Goal: Task Accomplishment & Management: Use online tool/utility

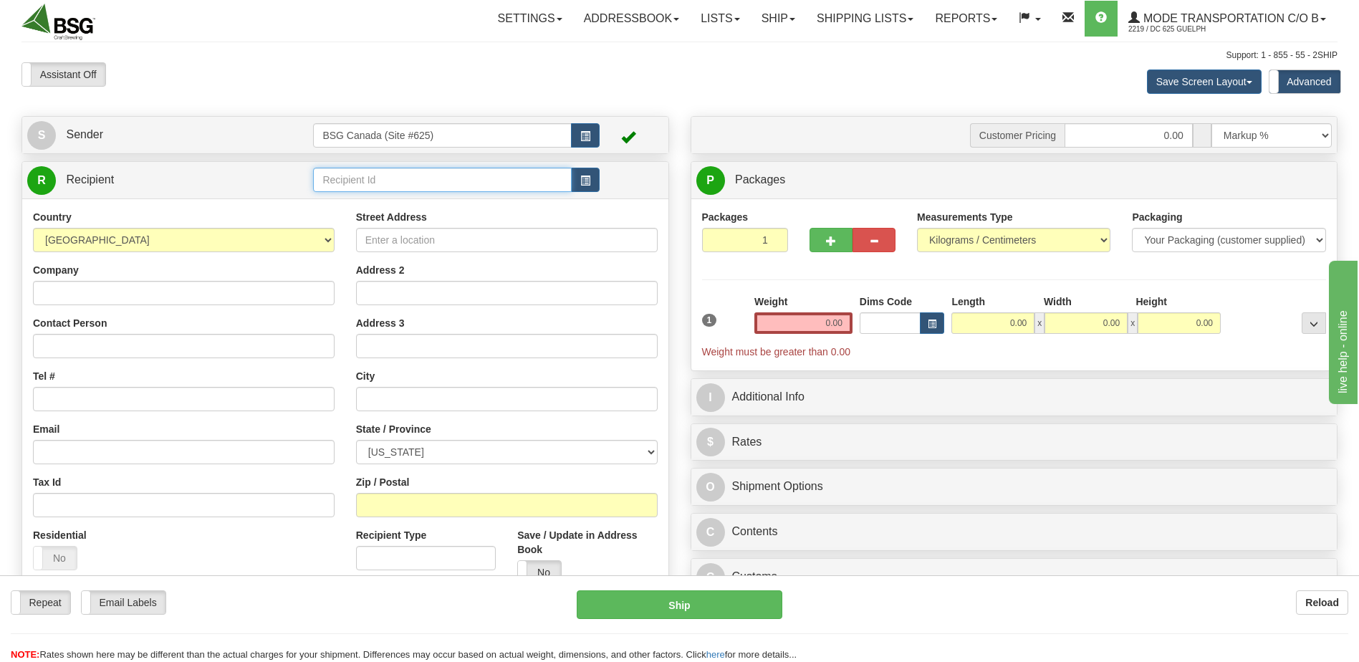
click at [369, 180] on input "text" at bounding box center [442, 180] width 258 height 24
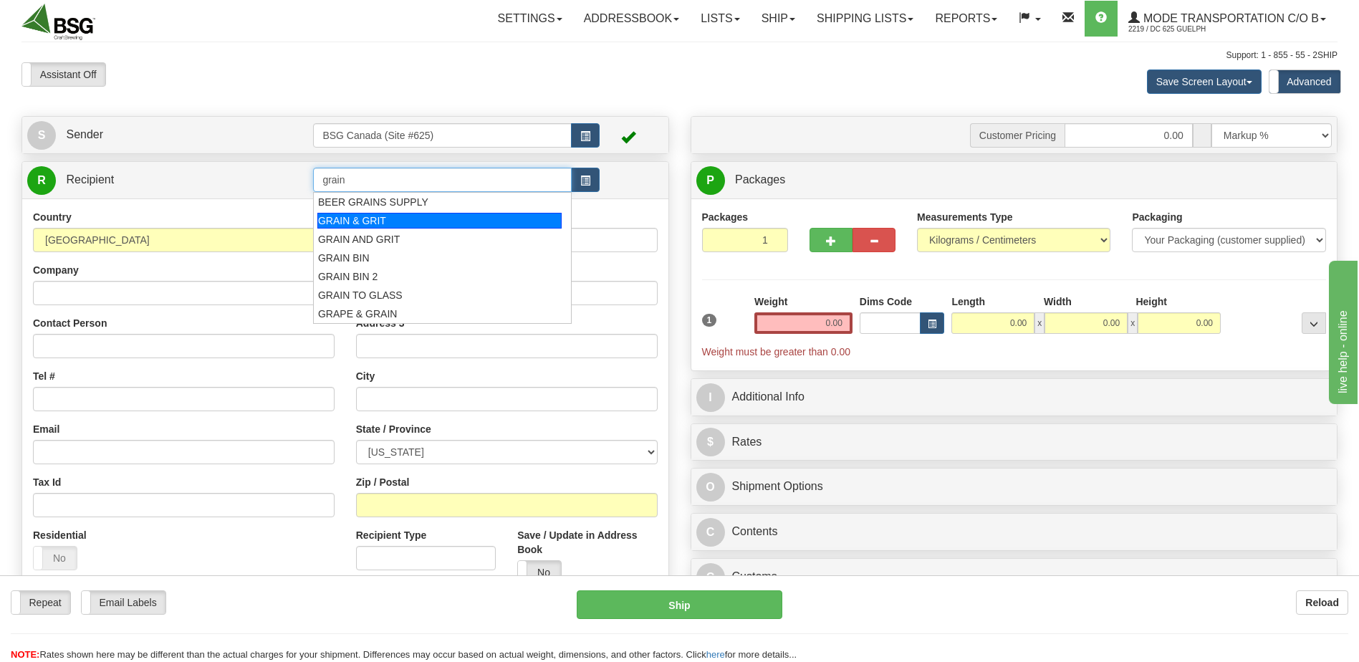
click at [413, 219] on div "GRAIN & GRIT" at bounding box center [439, 221] width 244 height 16
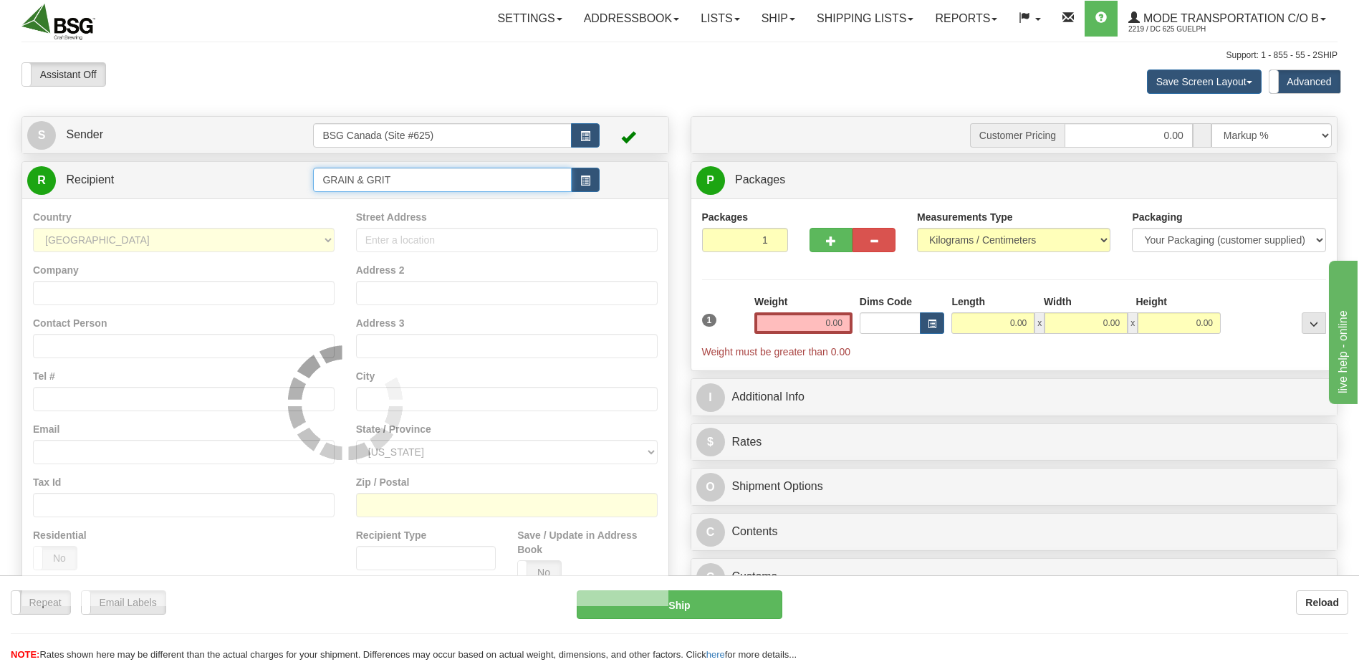
type input "GRAIN & GRIT"
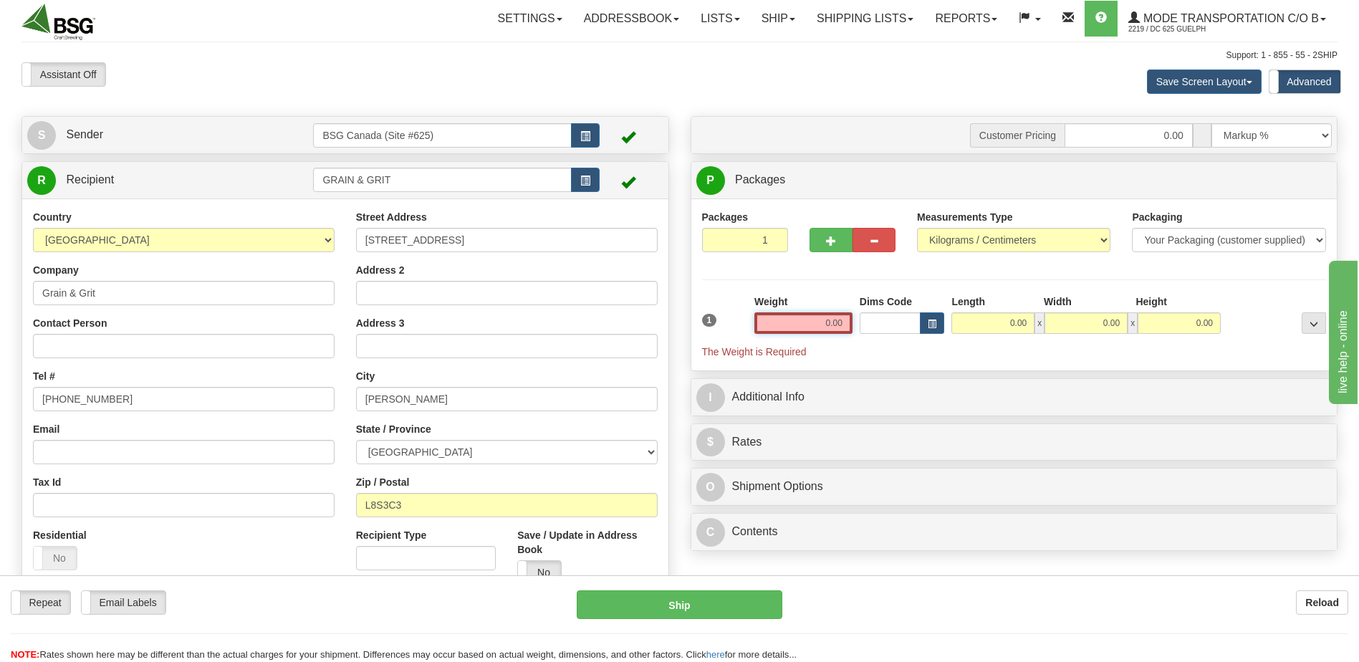
drag, startPoint x: 1013, startPoint y: 327, endPoint x: 1189, endPoint y: 333, distance: 176.4
click at [1112, 327] on div "1 Weight 0.00 Dims Code 0.00" at bounding box center [1015, 326] width 632 height 64
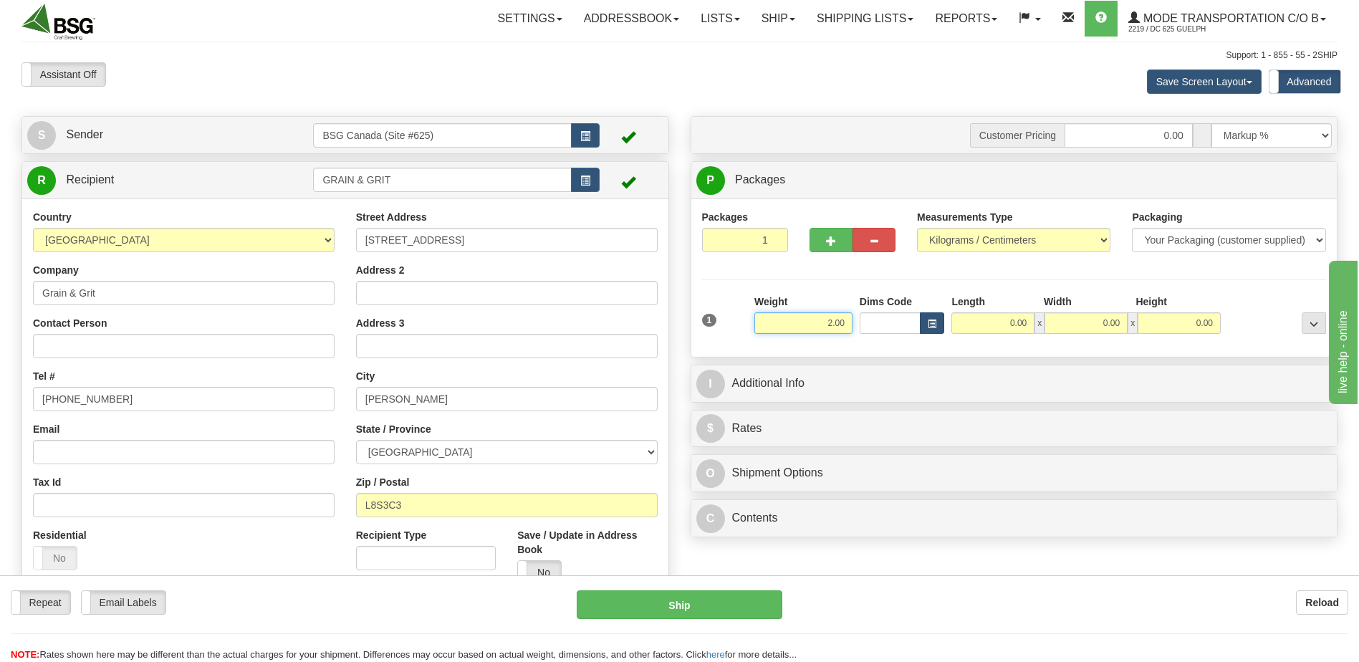
type input "2.00"
click at [933, 324] on span "button" at bounding box center [932, 324] width 9 height 8
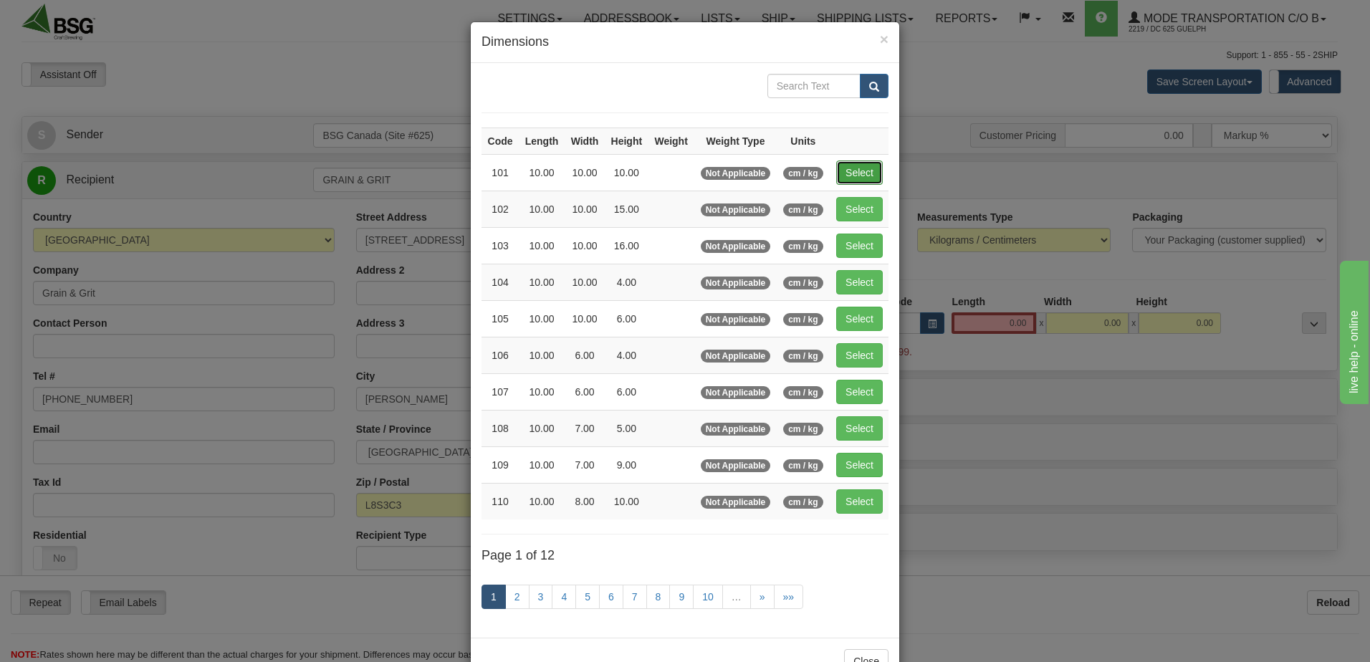
drag, startPoint x: 854, startPoint y: 172, endPoint x: 888, endPoint y: 212, distance: 52.8
click at [854, 173] on button "Select" at bounding box center [859, 172] width 47 height 24
type input "101"
type input "10.00"
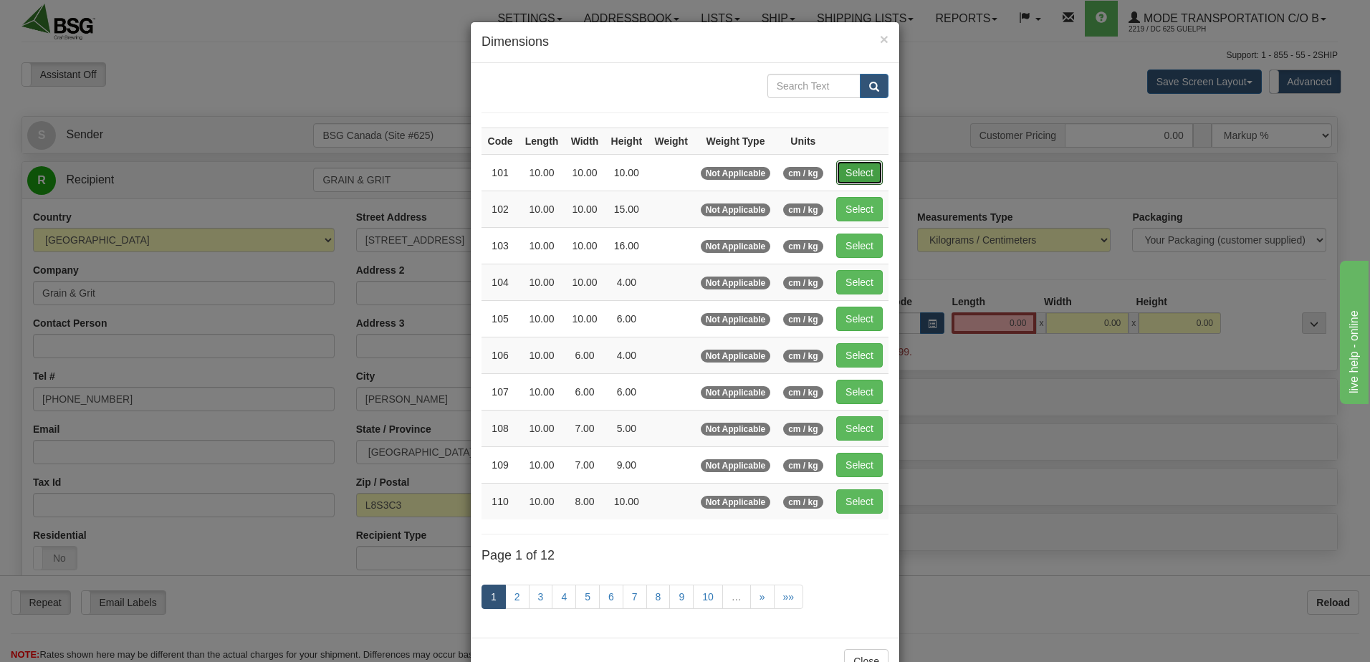
type input "10.00"
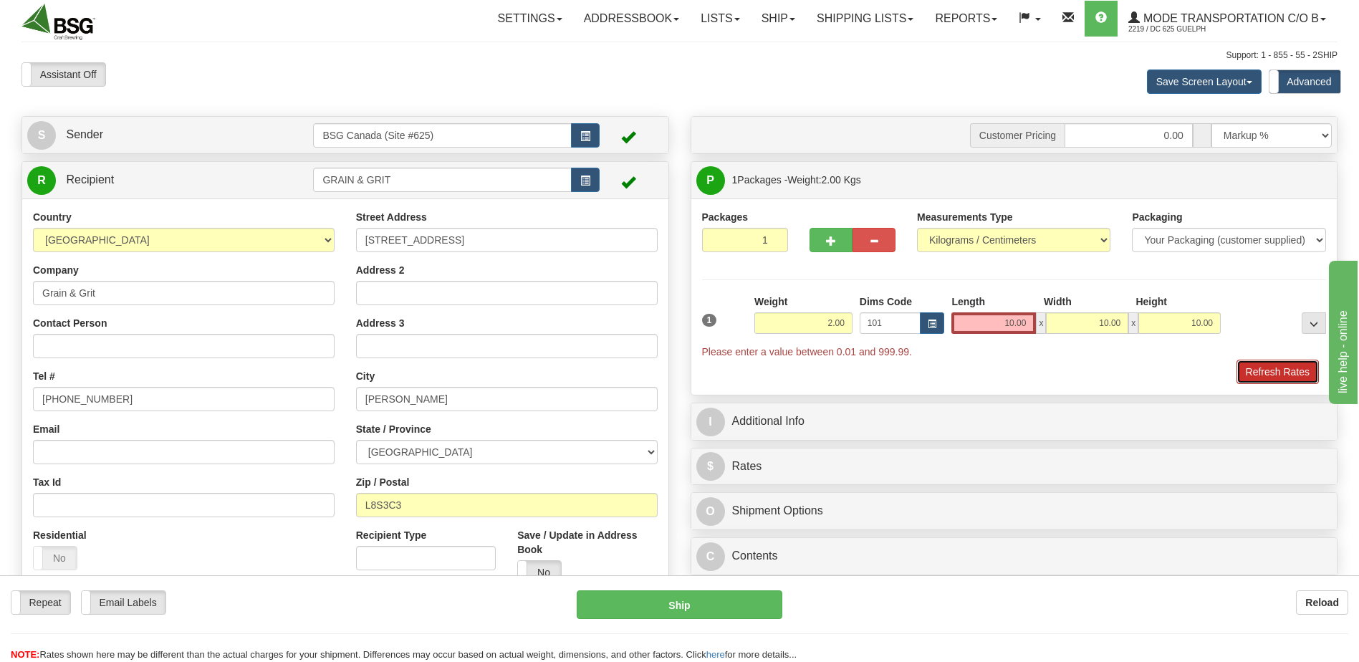
click at [1274, 369] on button "Refresh Rates" at bounding box center [1278, 372] width 82 height 24
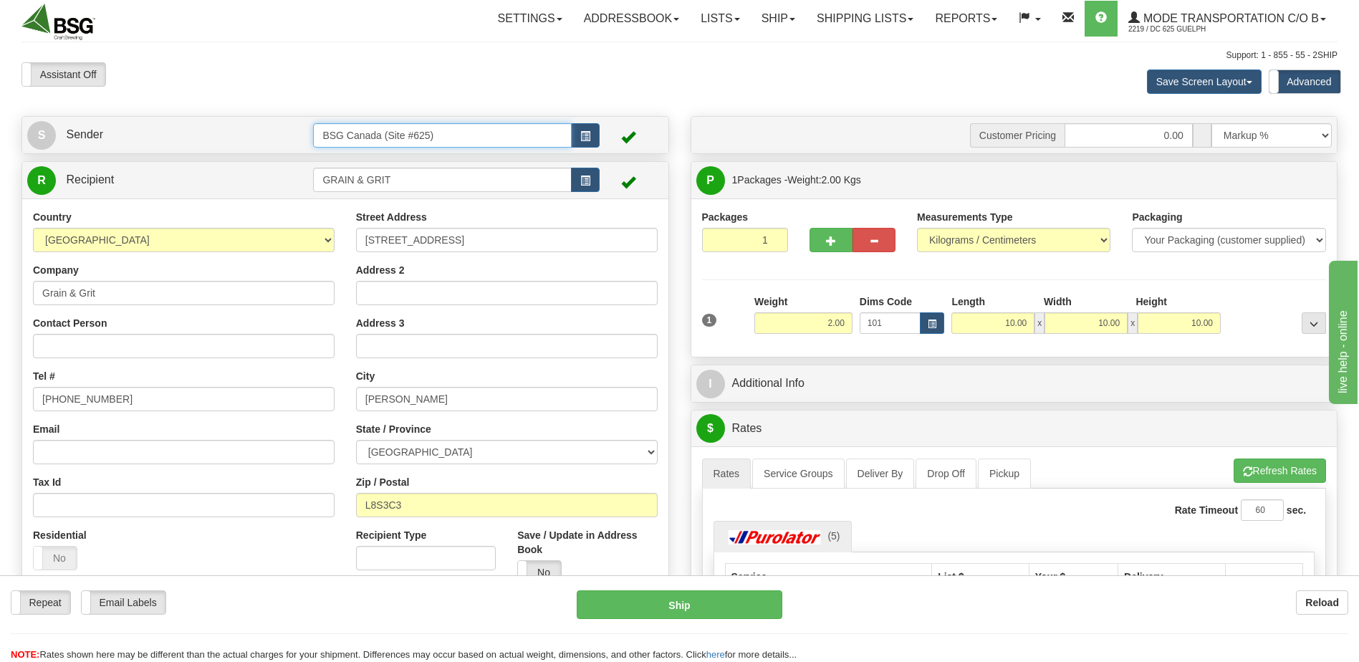
drag, startPoint x: 469, startPoint y: 130, endPoint x: 180, endPoint y: 138, distance: 288.8
click at [181, 138] on tr "S Sender BSG Canada (Site #625)" at bounding box center [345, 134] width 636 height 29
click at [352, 142] on input "624" at bounding box center [442, 135] width 258 height 24
click at [368, 157] on div "BSG AIRDRIE - 624" at bounding box center [439, 158] width 244 height 16
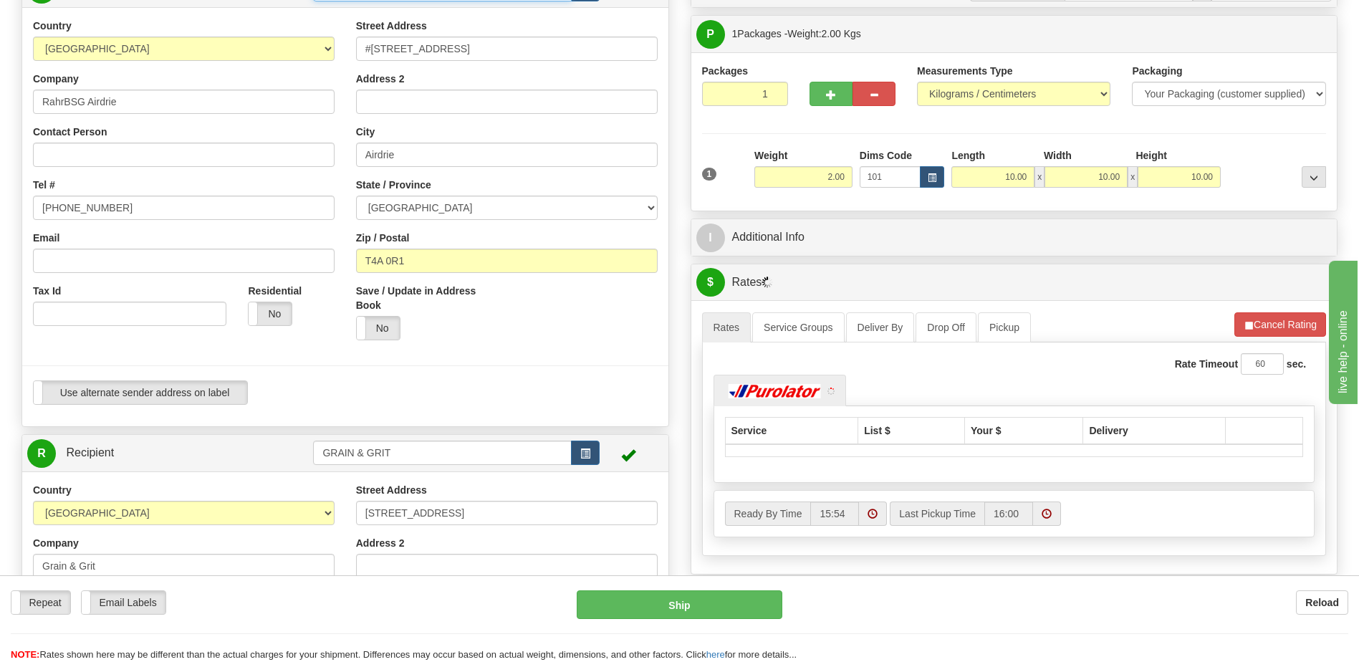
scroll to position [358, 0]
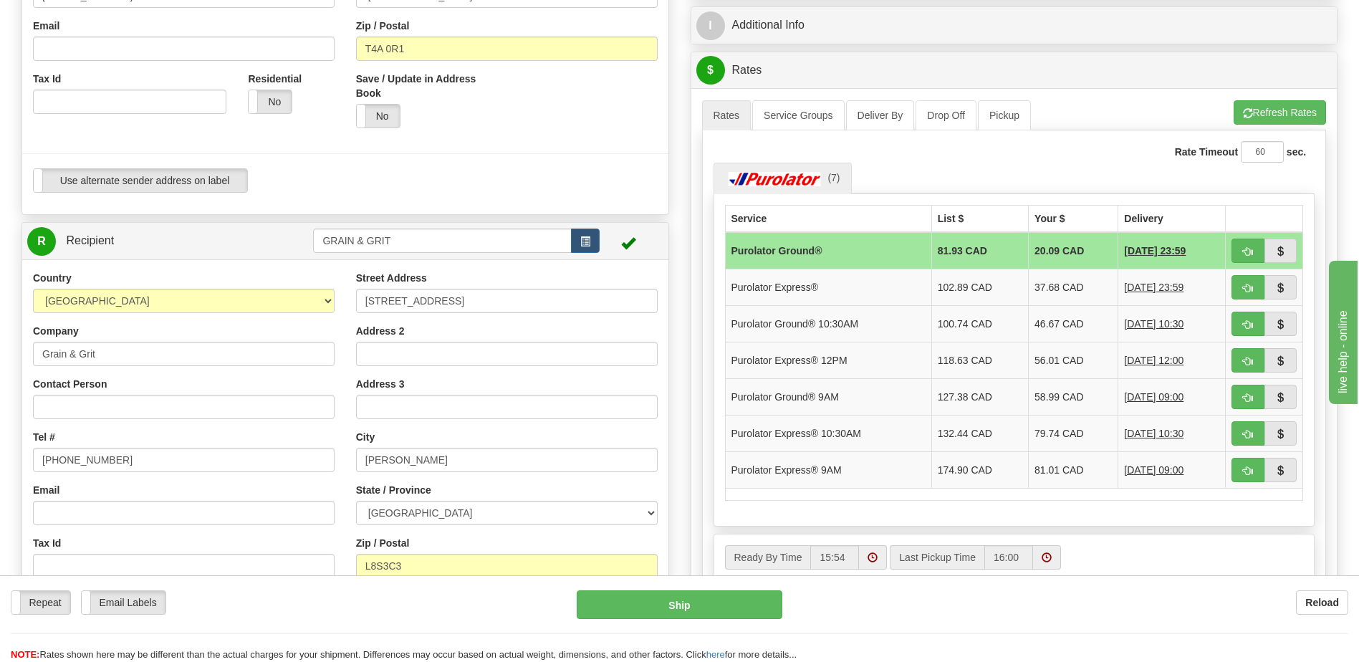
type input "BSG AIRDRIE - 624"
drag, startPoint x: 412, startPoint y: 241, endPoint x: 234, endPoint y: 244, distance: 177.7
click at [275, 239] on tr "R Recipient GRAIN & GRIT" at bounding box center [345, 240] width 636 height 29
click at [422, 254] on li "FARMERY ESTATE BREWING" at bounding box center [442, 263] width 256 height 19
type input "FARMERY ESTATE BREWING"
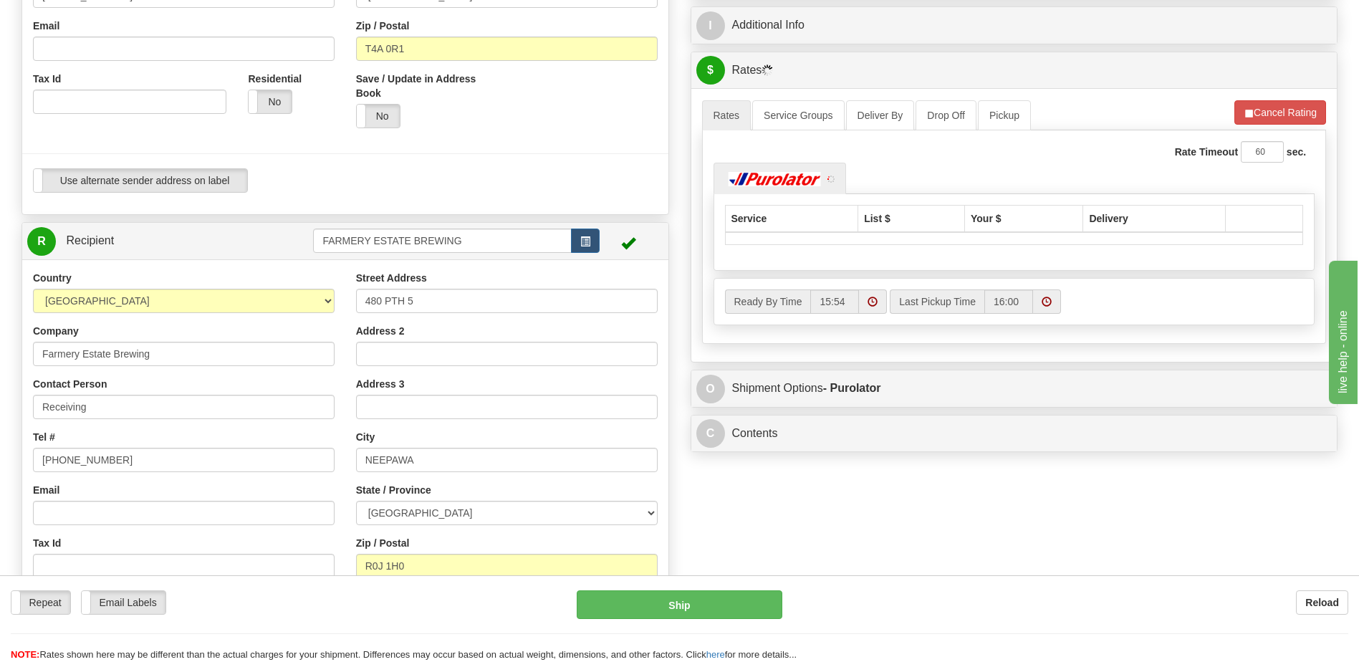
scroll to position [0, 0]
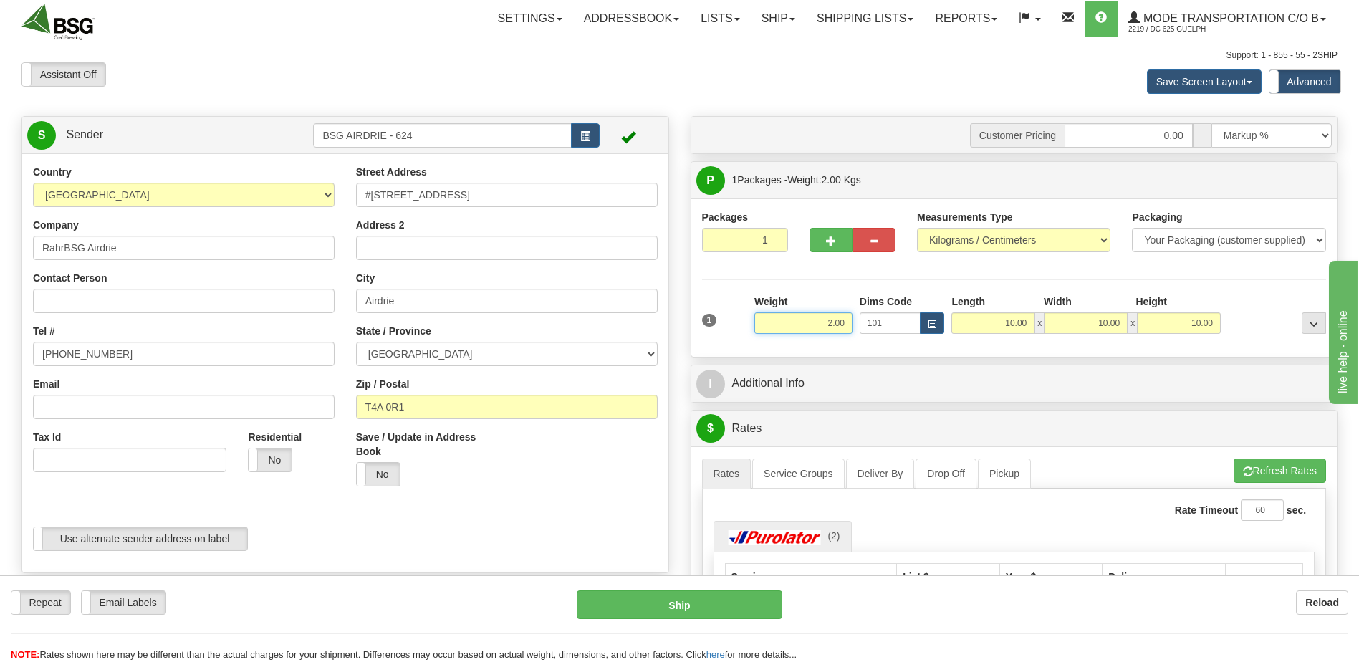
drag, startPoint x: 821, startPoint y: 327, endPoint x: 926, endPoint y: 336, distance: 105.7
click at [890, 327] on div "1 Weight 2.00 Dims Code 101" at bounding box center [1015, 319] width 632 height 51
type input "7.00"
click at [908, 261] on div "Measurements Type Pounds / Inches Kilograms / Centimeters" at bounding box center [1013, 236] width 215 height 53
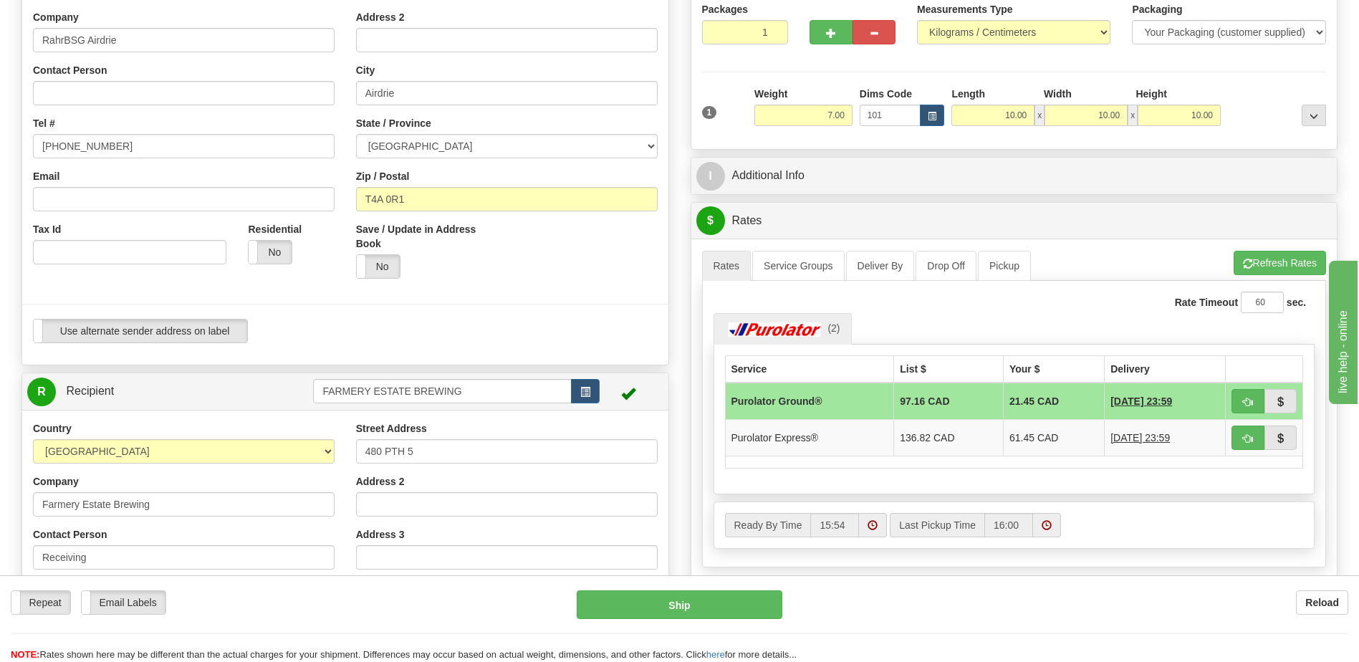
scroll to position [215, 0]
